Goal: Information Seeking & Learning: Learn about a topic

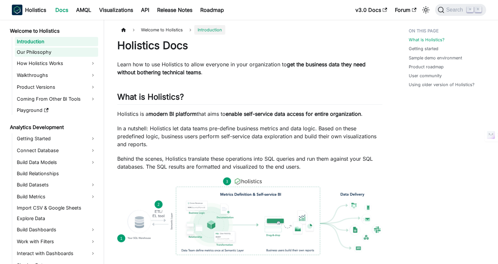
click at [34, 50] on link "Our Philosophy" at bounding box center [56, 51] width 83 height 9
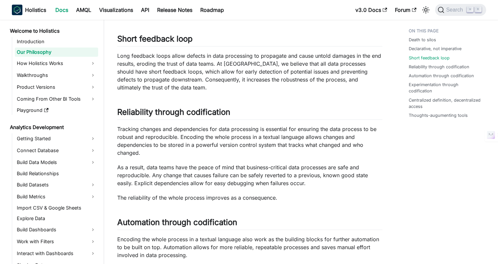
click at [206, 143] on p "Tracking changes and dependencies for data processing is essential for ensuring…" at bounding box center [249, 141] width 265 height 32
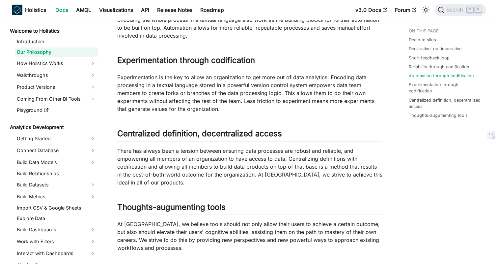
scroll to position [530, 0]
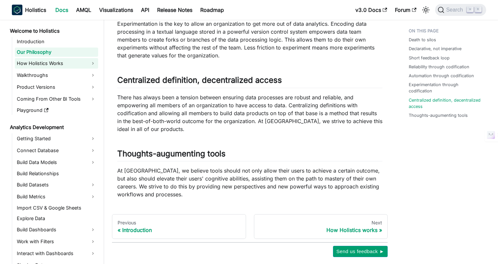
click at [35, 61] on link "How Holistics Works" at bounding box center [56, 63] width 83 height 11
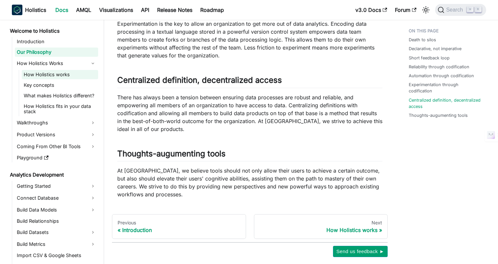
click at [49, 77] on link "How Holistics works" at bounding box center [60, 74] width 76 height 9
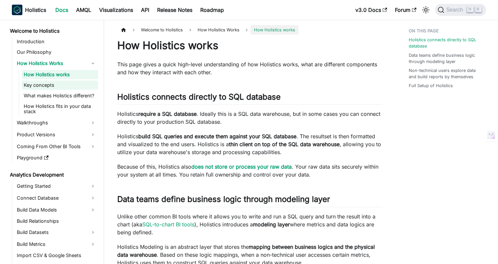
click at [39, 85] on link "Key concepts" at bounding box center [60, 84] width 76 height 9
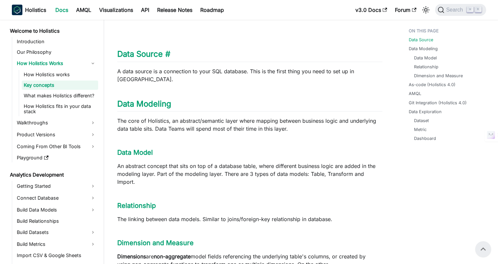
scroll to position [132, 0]
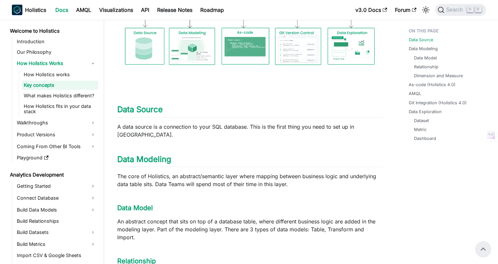
click at [39, 98] on link "What makes Holistics different?" at bounding box center [60, 95] width 76 height 9
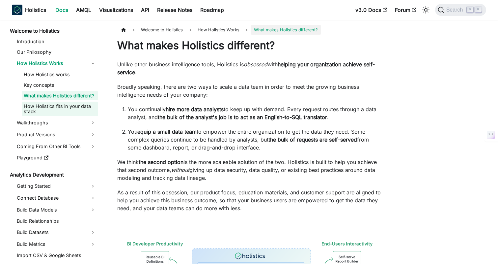
click at [37, 110] on link "How Holistics fits in your data stack" at bounding box center [60, 109] width 76 height 15
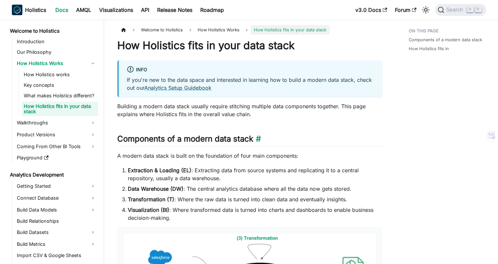
click at [332, 142] on h2 "Components of a modern data stack ​" at bounding box center [249, 140] width 265 height 13
